Goal: Task Accomplishment & Management: Use online tool/utility

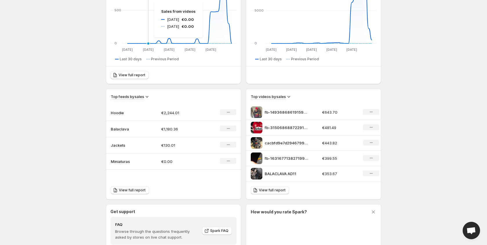
scroll to position [118, 0]
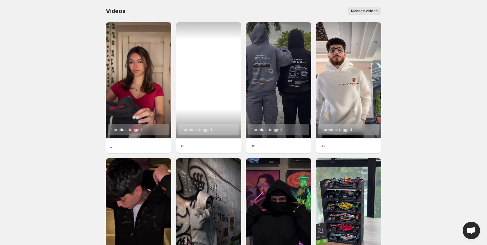
click at [201, 74] on div "1 product tagged" at bounding box center [209, 80] width 66 height 116
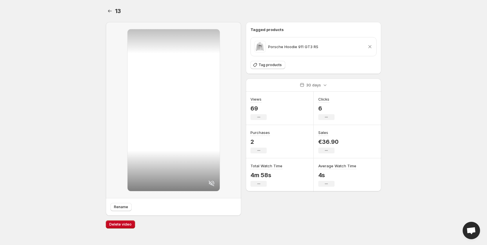
click at [210, 184] on icon at bounding box center [211, 183] width 6 height 6
click at [111, 11] on icon "Settings" at bounding box center [110, 11] width 6 height 6
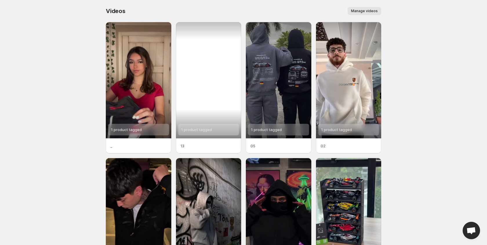
click at [214, 102] on div "1 product tagged" at bounding box center [209, 80] width 66 height 116
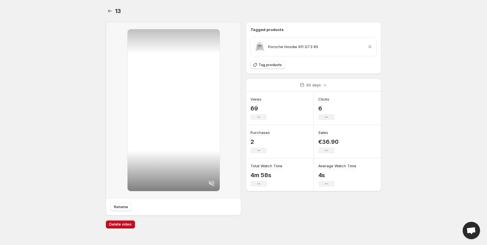
click at [177, 61] on div at bounding box center [174, 110] width 92 height 162
click at [210, 184] on icon at bounding box center [211, 183] width 6 height 6
click at [164, 100] on div at bounding box center [174, 110] width 92 height 162
click at [173, 105] on div at bounding box center [174, 110] width 92 height 162
click at [188, 92] on div at bounding box center [174, 110] width 92 height 162
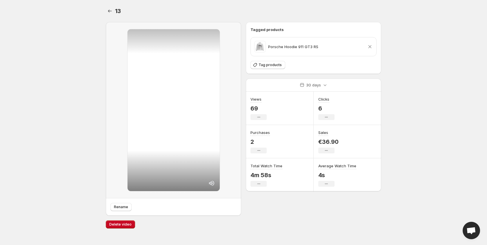
click at [214, 183] on icon at bounding box center [211, 183] width 5 height 5
click at [113, 11] on button "Settings" at bounding box center [110, 11] width 8 height 8
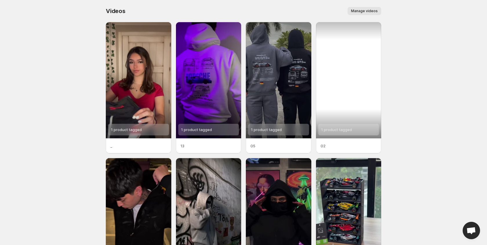
click at [342, 68] on div "1 product tagged" at bounding box center [349, 80] width 66 height 116
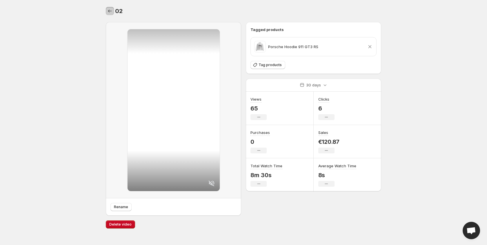
click at [110, 11] on icon "Settings" at bounding box center [110, 11] width 6 height 6
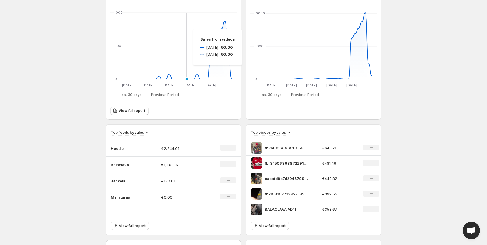
scroll to position [83, 0]
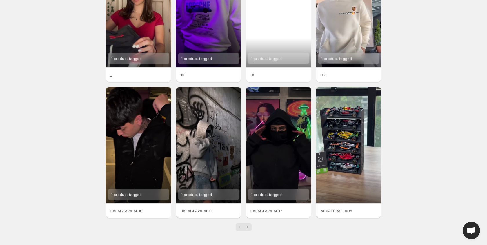
scroll to position [70, 0]
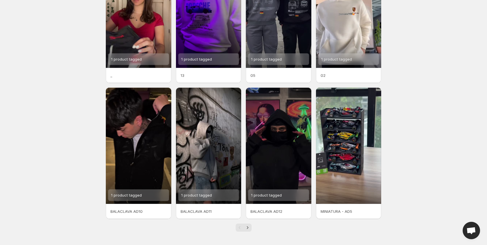
click at [332, 72] on p "02" at bounding box center [349, 75] width 56 height 6
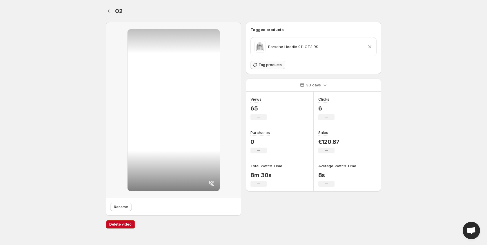
click at [278, 66] on span "Tag products" at bounding box center [270, 65] width 23 height 5
click at [278, 48] on p "Porsche Hoodie 911 GT3 RS" at bounding box center [293, 47] width 50 height 6
drag, startPoint x: 319, startPoint y: 46, endPoint x: 272, endPoint y: 51, distance: 47.2
click at [268, 46] on div "Porsche Hoodie 911 GT3 RS Remove product" at bounding box center [313, 47] width 119 height 12
copy p "Porsche Hoodie 911 GT3 RS"
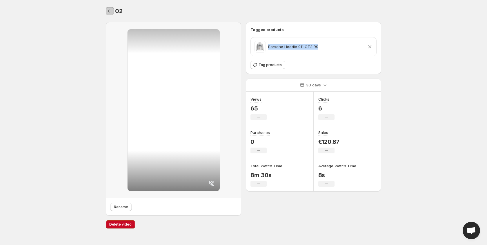
click at [106, 10] on button "Settings" at bounding box center [110, 11] width 8 height 8
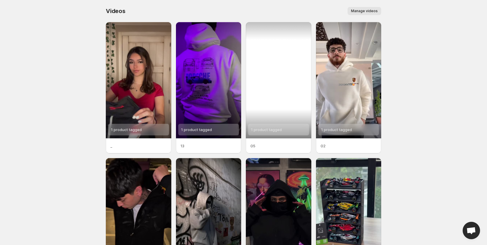
scroll to position [71, 0]
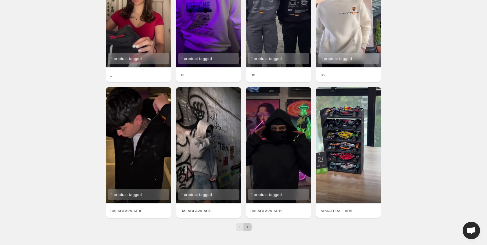
click at [248, 226] on icon "Next" at bounding box center [248, 227] width 6 height 6
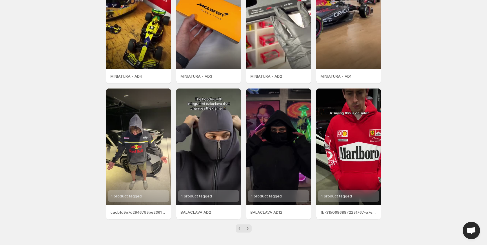
scroll to position [69, 0]
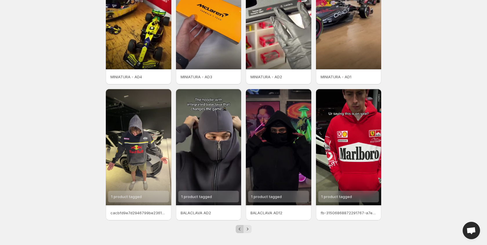
click at [241, 229] on icon "Previous" at bounding box center [240, 229] width 6 height 6
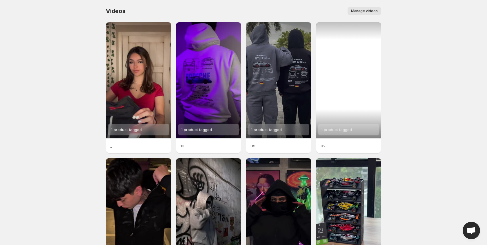
click at [365, 71] on div "1 product tagged" at bounding box center [349, 80] width 66 height 116
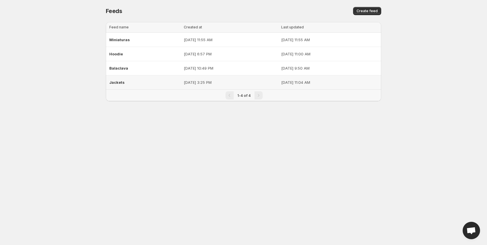
click at [117, 81] on span "Jackets" at bounding box center [116, 82] width 15 height 5
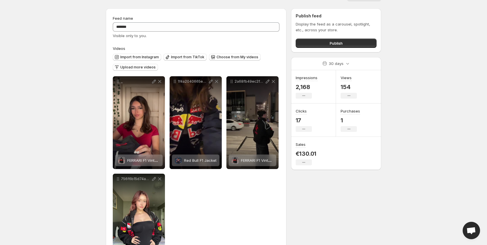
scroll to position [22, 0]
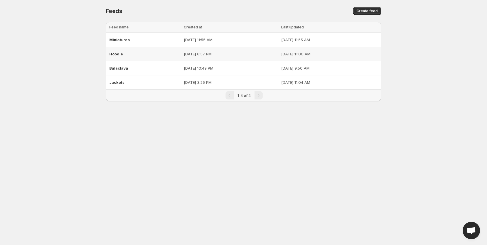
click at [134, 54] on div "Hoodie" at bounding box center [144, 54] width 71 height 10
click at [148, 42] on div "Miniaturas" at bounding box center [144, 39] width 71 height 10
click at [155, 54] on div "Hoodie" at bounding box center [144, 54] width 71 height 10
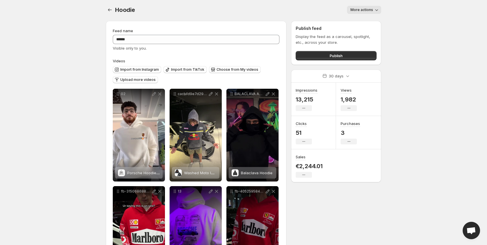
scroll to position [1, 0]
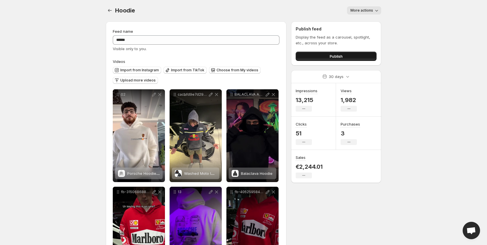
click at [319, 58] on button "Publish" at bounding box center [336, 56] width 81 height 9
